Goal: Task Accomplishment & Management: Use online tool/utility

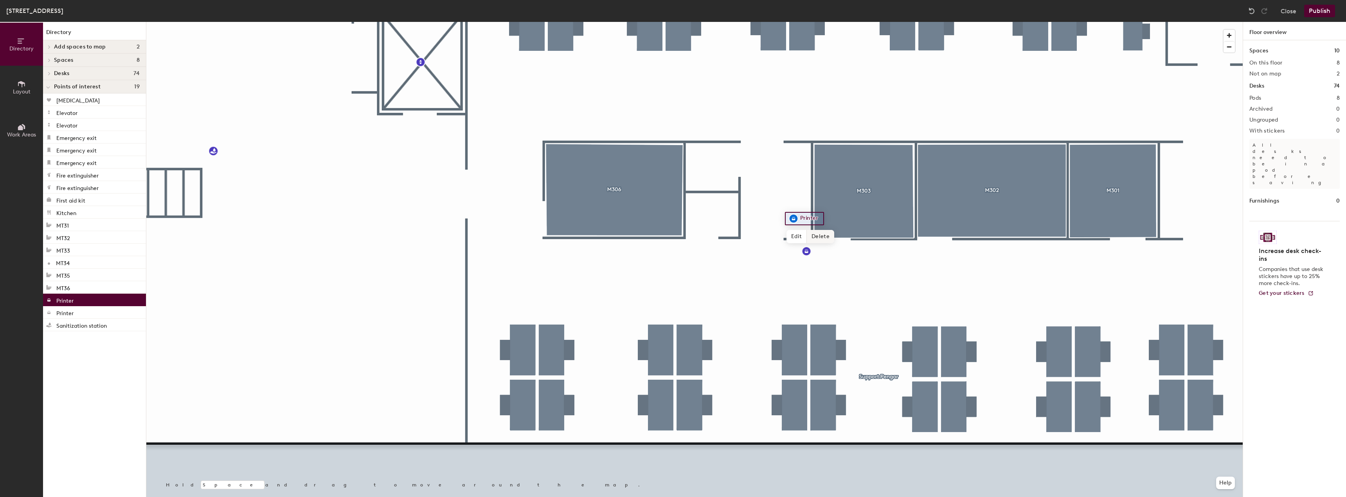
click at [819, 233] on span "Delete" at bounding box center [820, 236] width 27 height 13
click at [23, 86] on icon at bounding box center [21, 84] width 9 height 9
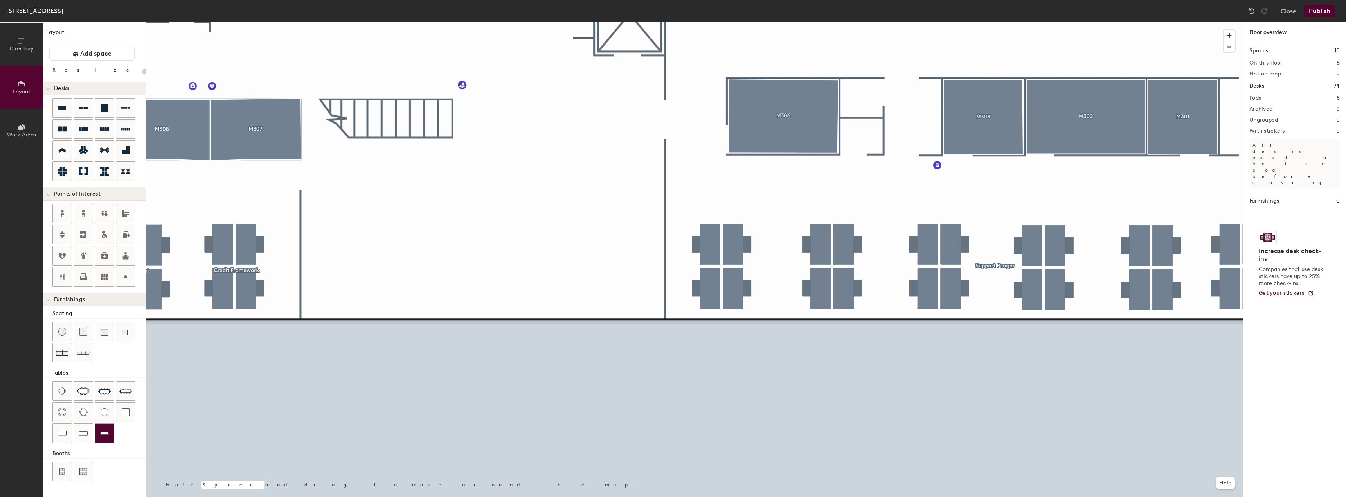
click at [101, 434] on img at bounding box center [104, 434] width 9 height 8
click at [59, 438] on div at bounding box center [62, 433] width 19 height 19
click at [875, 22] on div at bounding box center [694, 22] width 1097 height 0
click at [868, 22] on div at bounding box center [694, 22] width 1097 height 0
click at [126, 277] on circle at bounding box center [125, 277] width 3 height 3
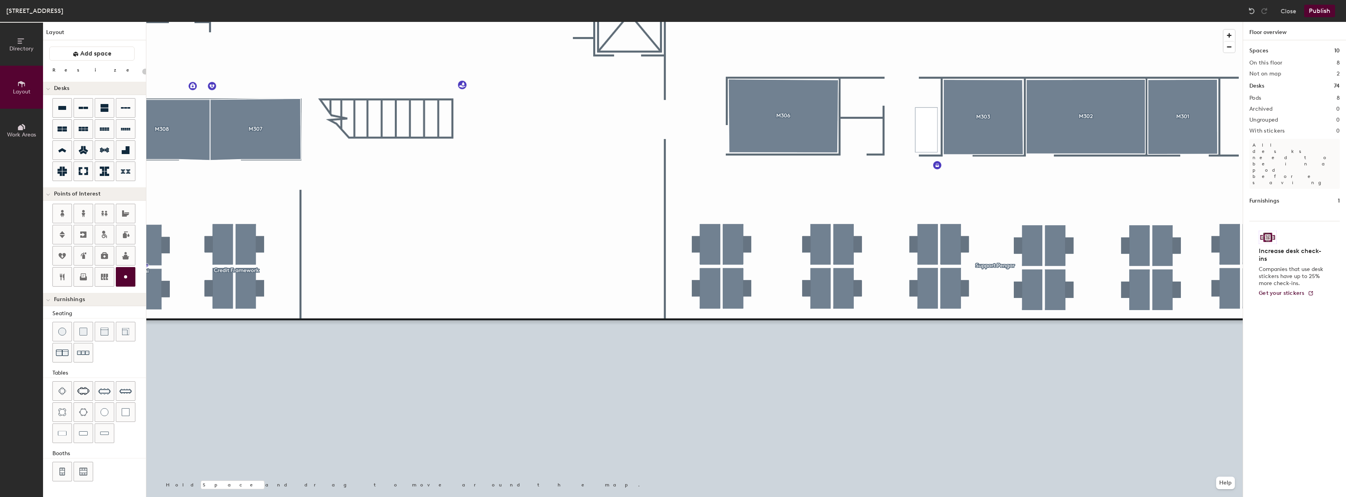
click at [127, 277] on circle at bounding box center [125, 277] width 3 height 3
click at [52, 301] on div at bounding box center [48, 299] width 10 height 13
click at [51, 301] on span at bounding box center [48, 300] width 7 height 4
click at [1316, 11] on button "Publish" at bounding box center [1319, 11] width 31 height 13
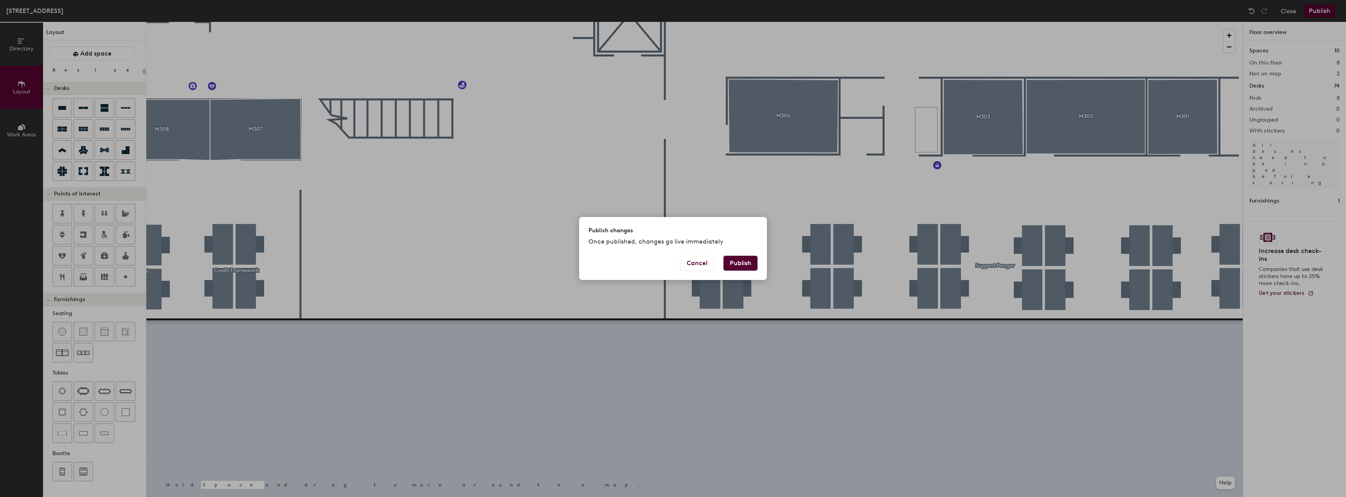
click at [737, 261] on button "Publish" at bounding box center [741, 263] width 34 height 15
type input "20"
